Goal: Task Accomplishment & Management: Use online tool/utility

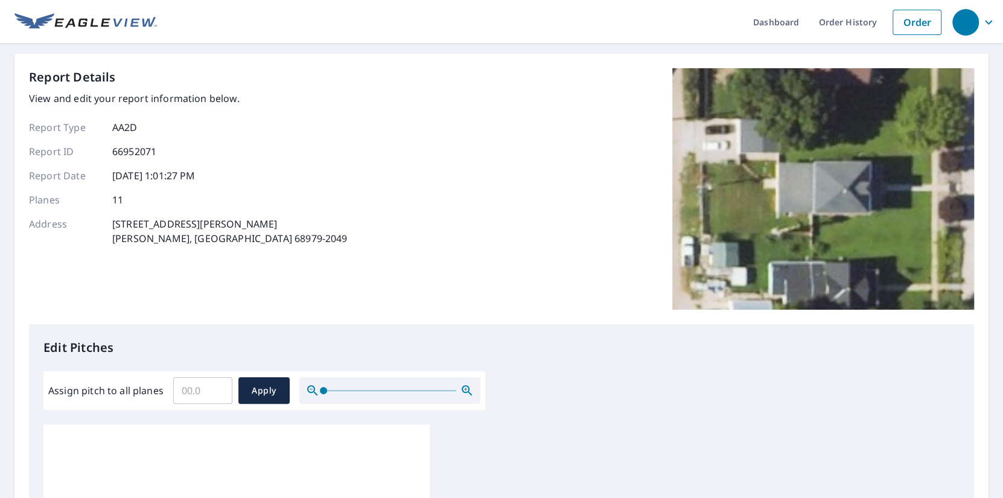
click at [196, 383] on input "Assign pitch to all planes" at bounding box center [202, 391] width 59 height 34
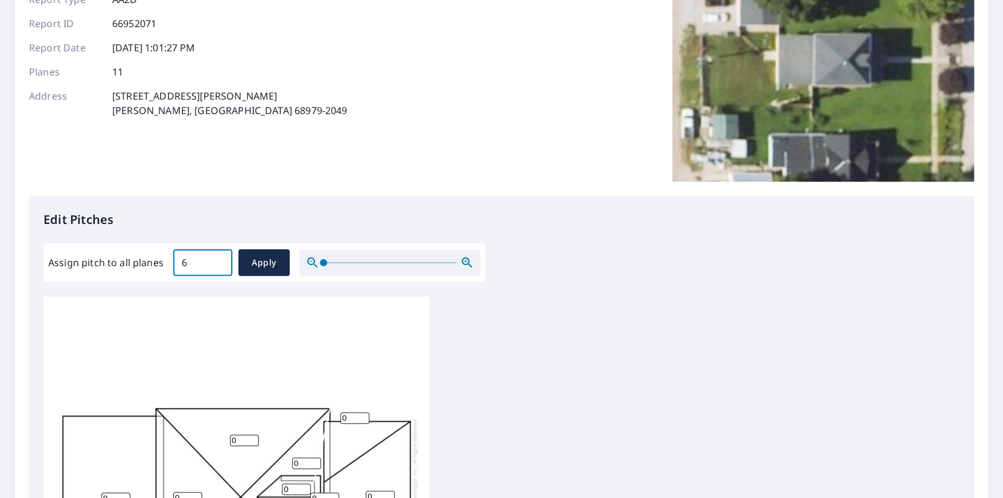
scroll to position [161, 0]
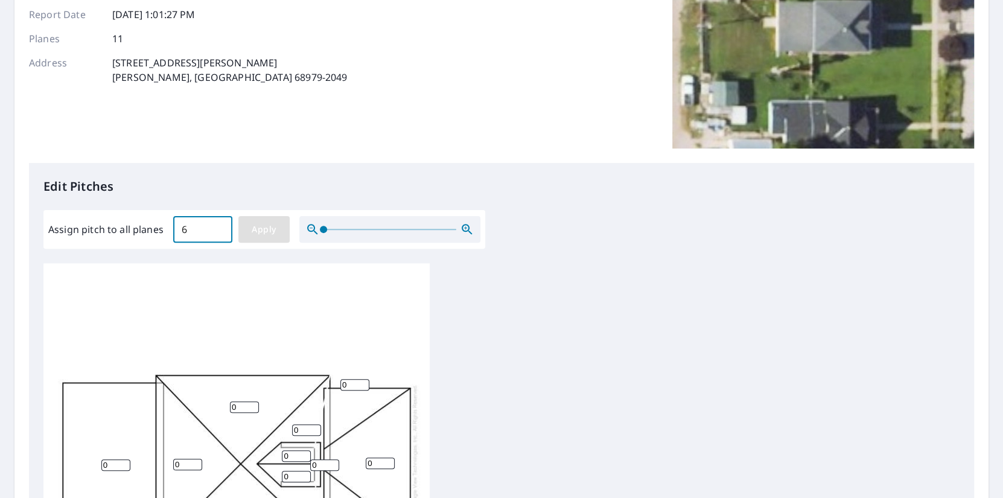
type input "6"
click at [264, 229] on span "Apply" at bounding box center [264, 229] width 32 height 15
type input "6"
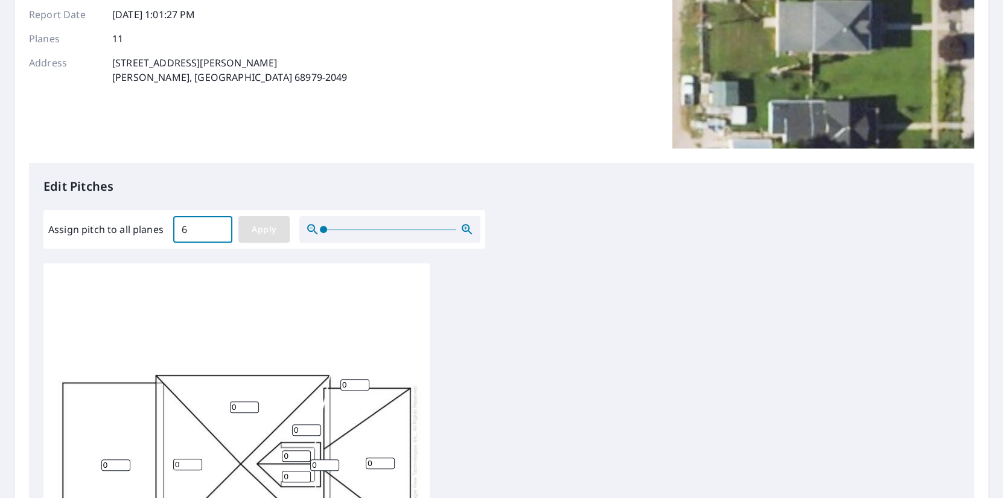
type input "6"
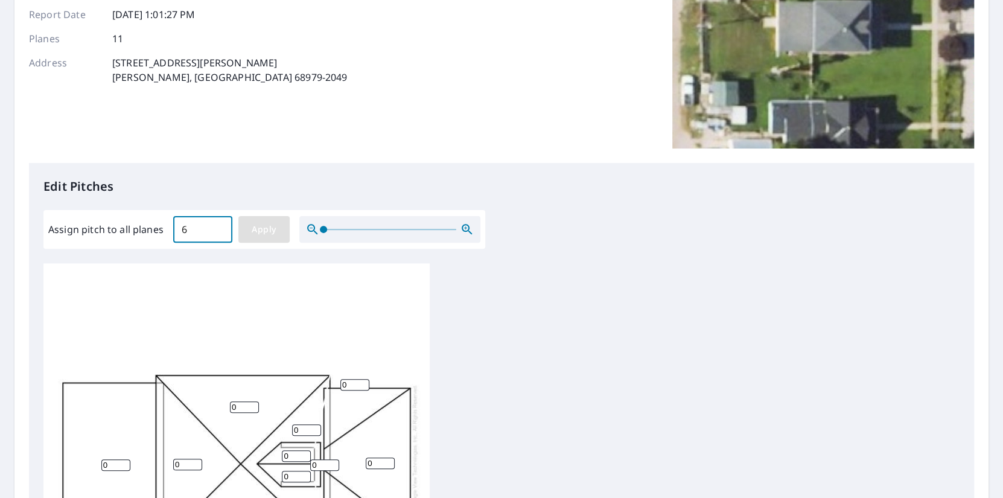
type input "6"
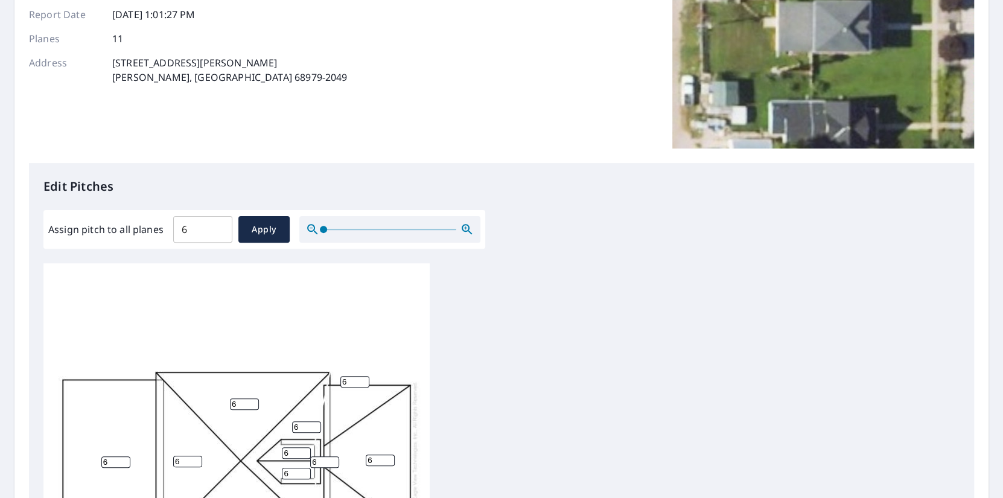
click at [760, 323] on div "6 6 6 6 6 6 6 6 6 6 6" at bounding box center [501, 452] width 916 height 379
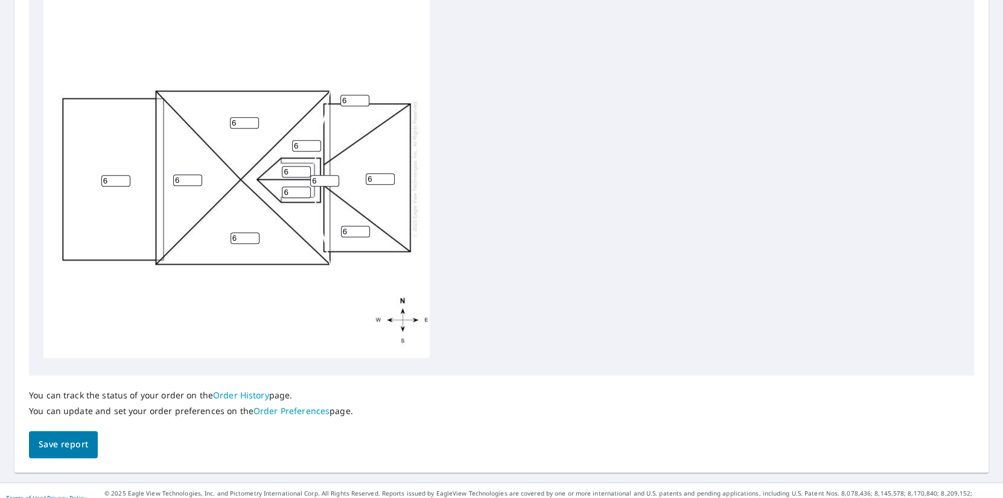
scroll to position [457, 0]
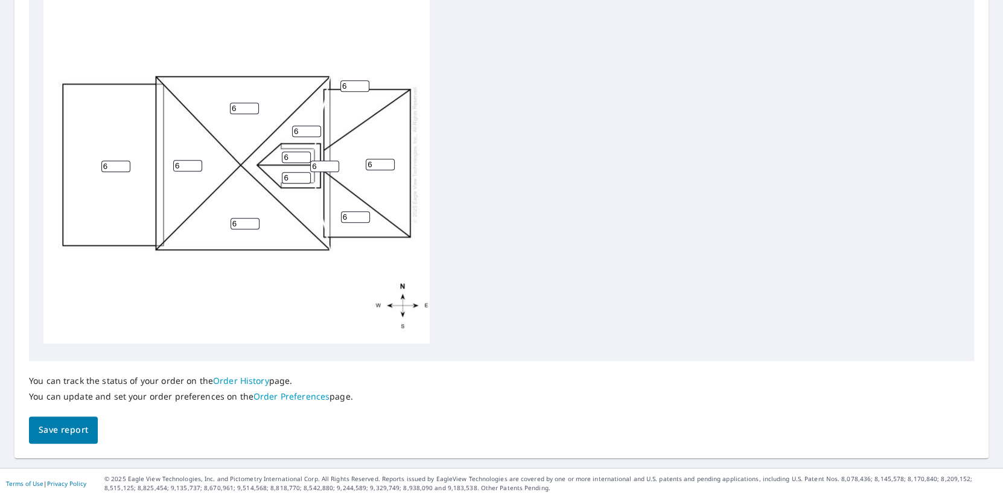
click at [68, 424] on span "Save report" at bounding box center [63, 429] width 49 height 15
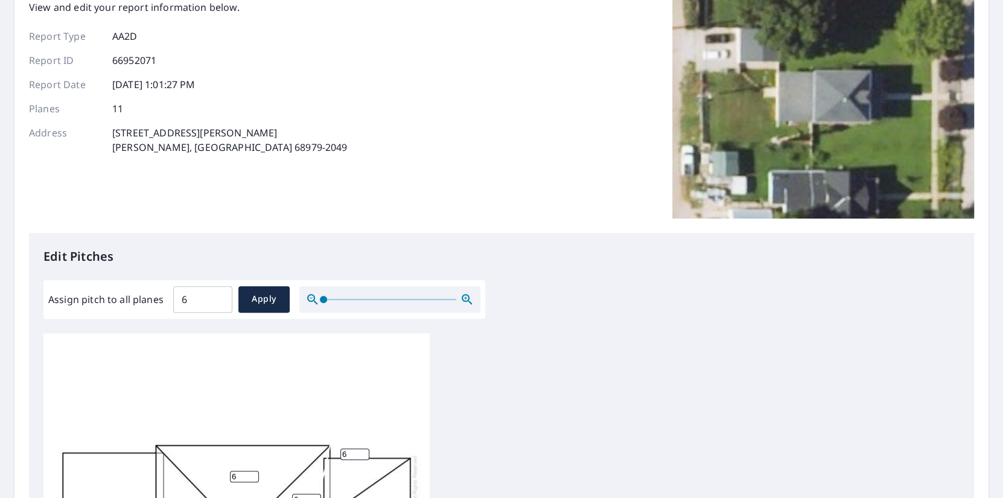
scroll to position [0, 0]
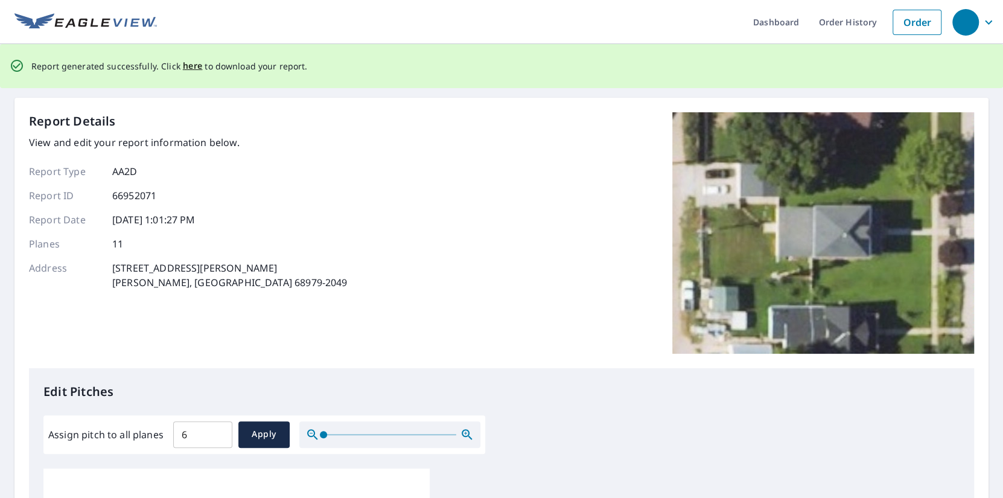
click at [194, 65] on span "here" at bounding box center [193, 66] width 20 height 15
